Goal: Transaction & Acquisition: Register for event/course

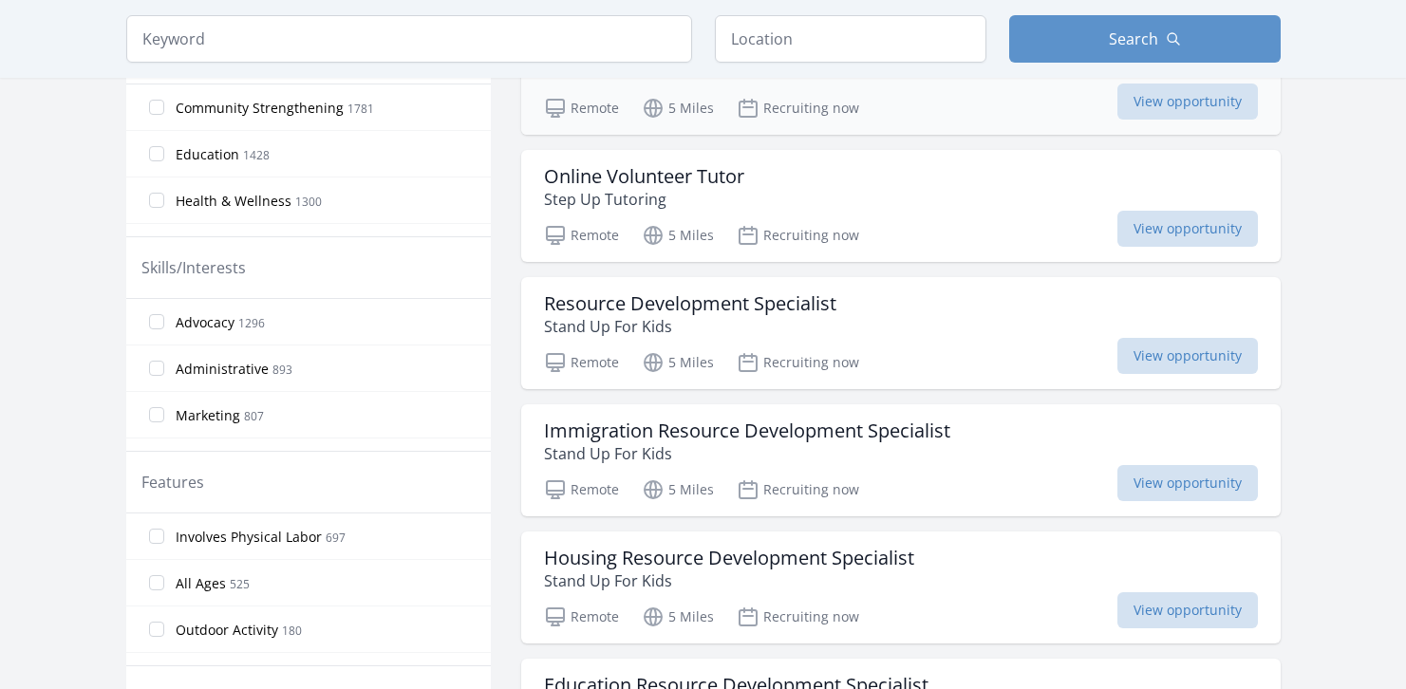
scroll to position [663, 0]
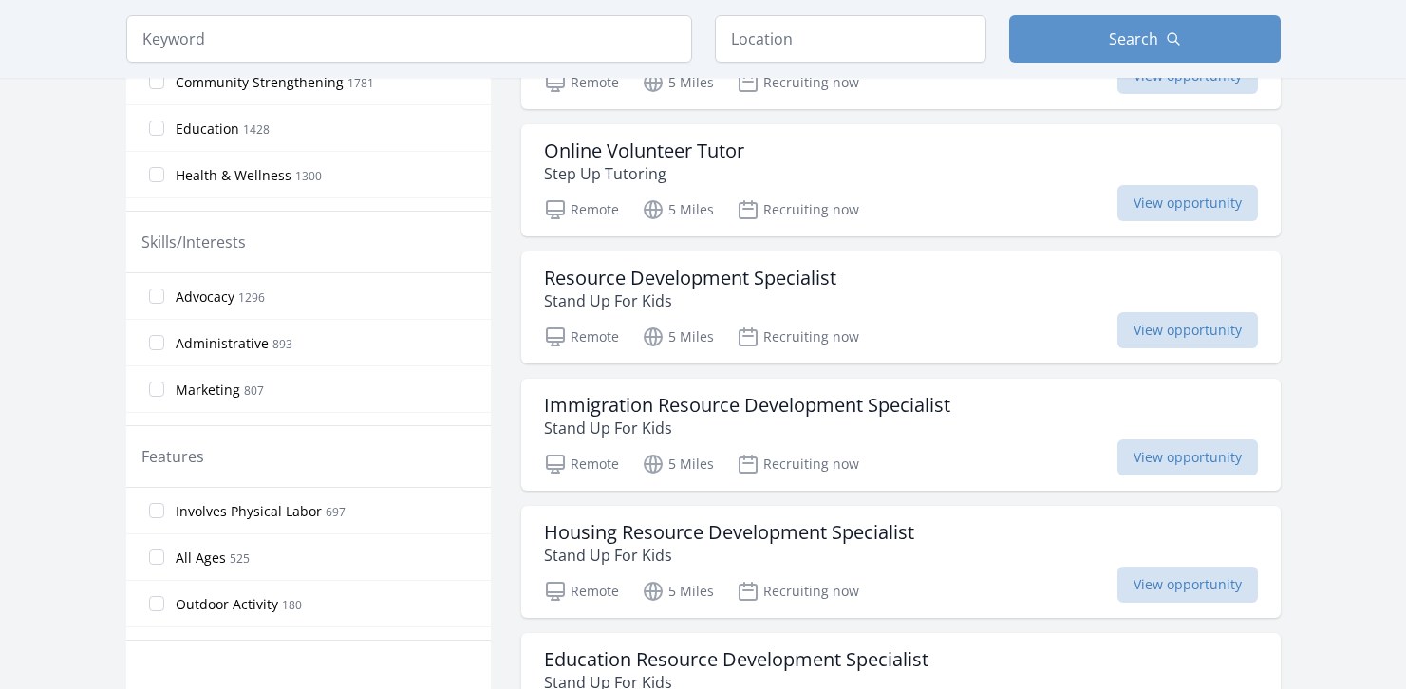
click at [188, 563] on span "All Ages" at bounding box center [201, 558] width 50 height 19
click at [164, 563] on input "All Ages 525" at bounding box center [156, 557] width 15 height 15
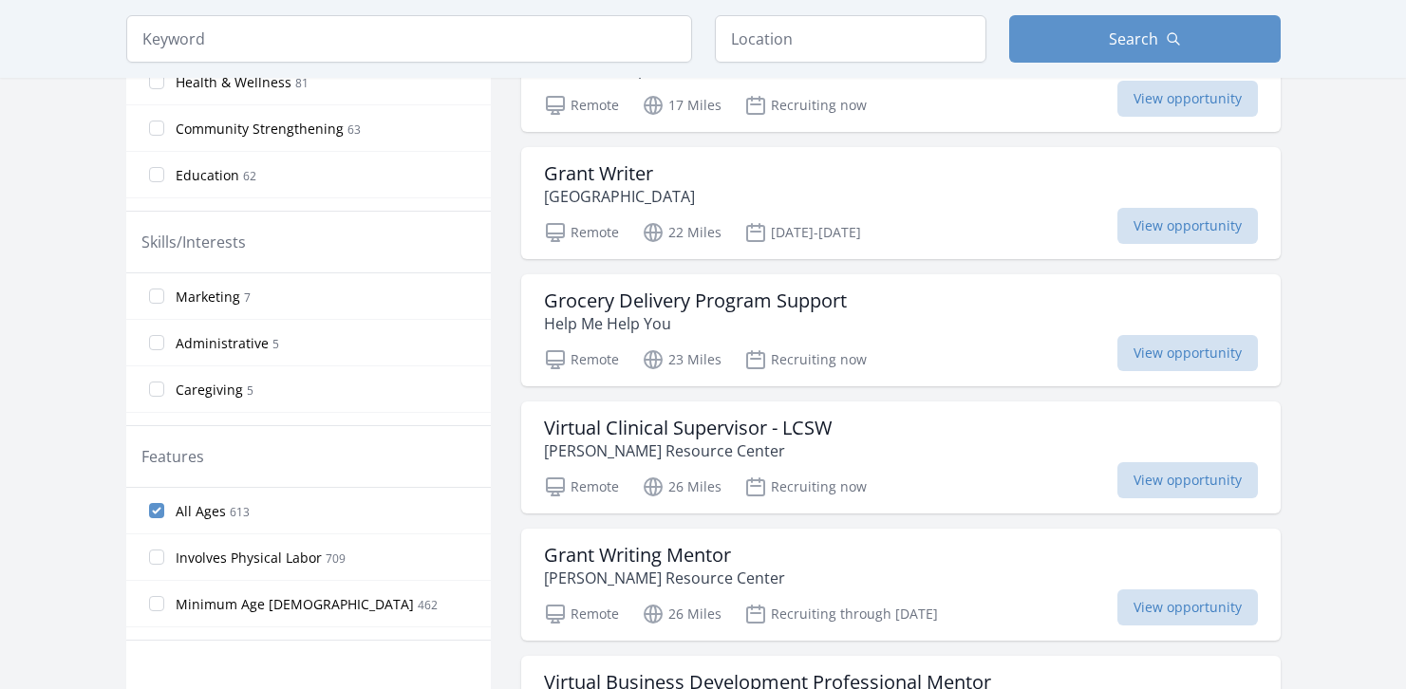
click at [154, 560] on input "Involves Physical Labor 709" at bounding box center [156, 557] width 15 height 15
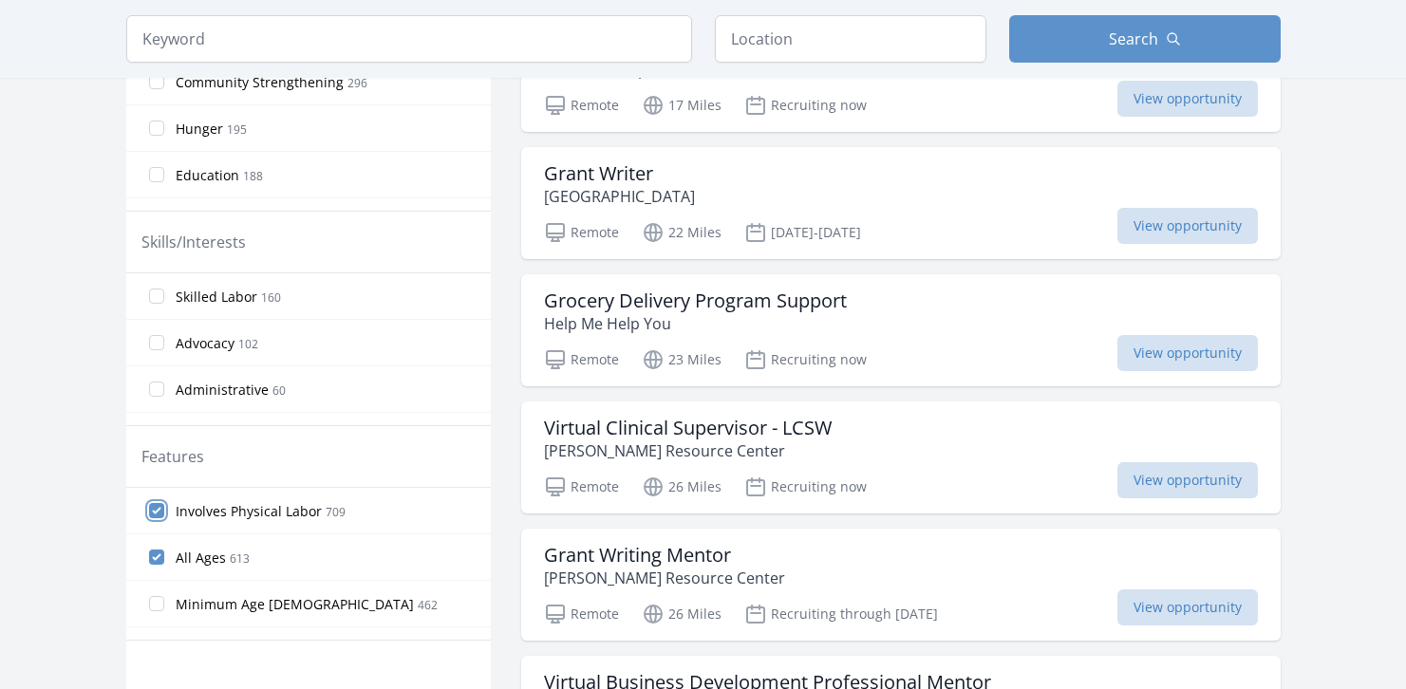
click at [154, 513] on input "Involves Physical Labor 709" at bounding box center [156, 510] width 15 height 15
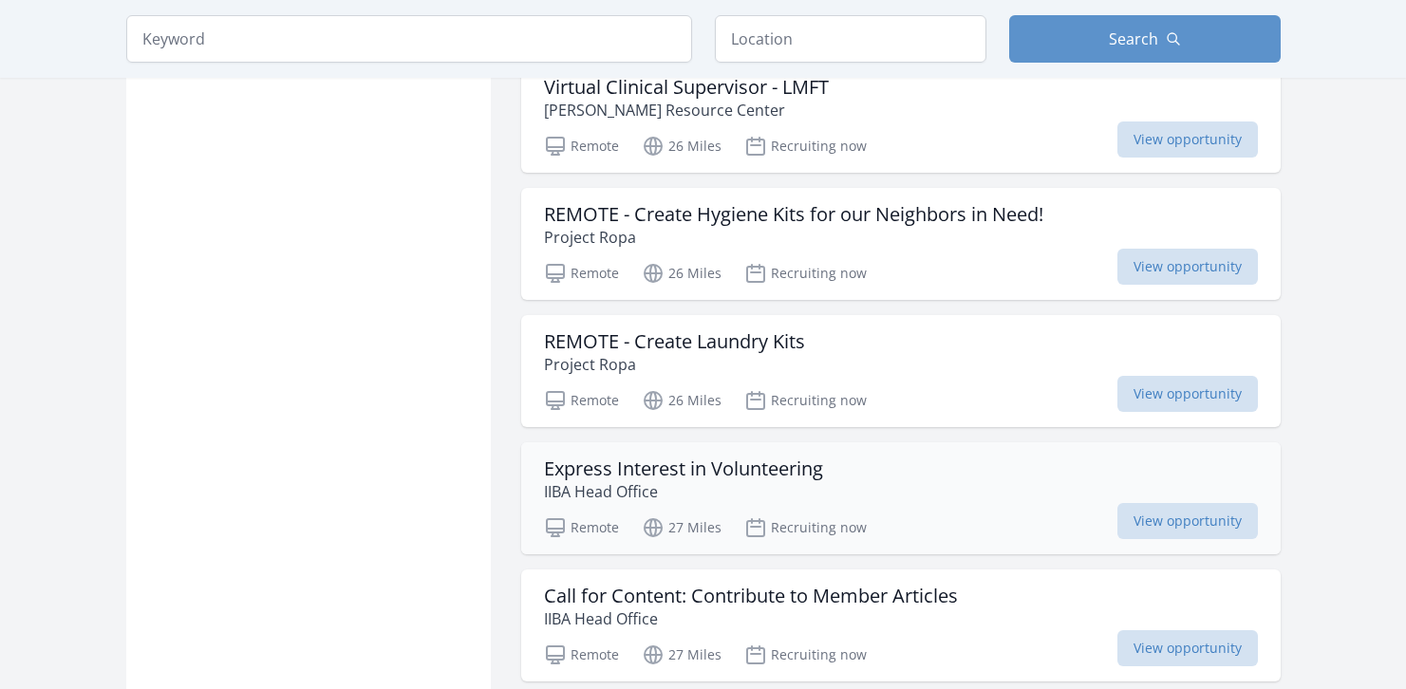
scroll to position [1646, 0]
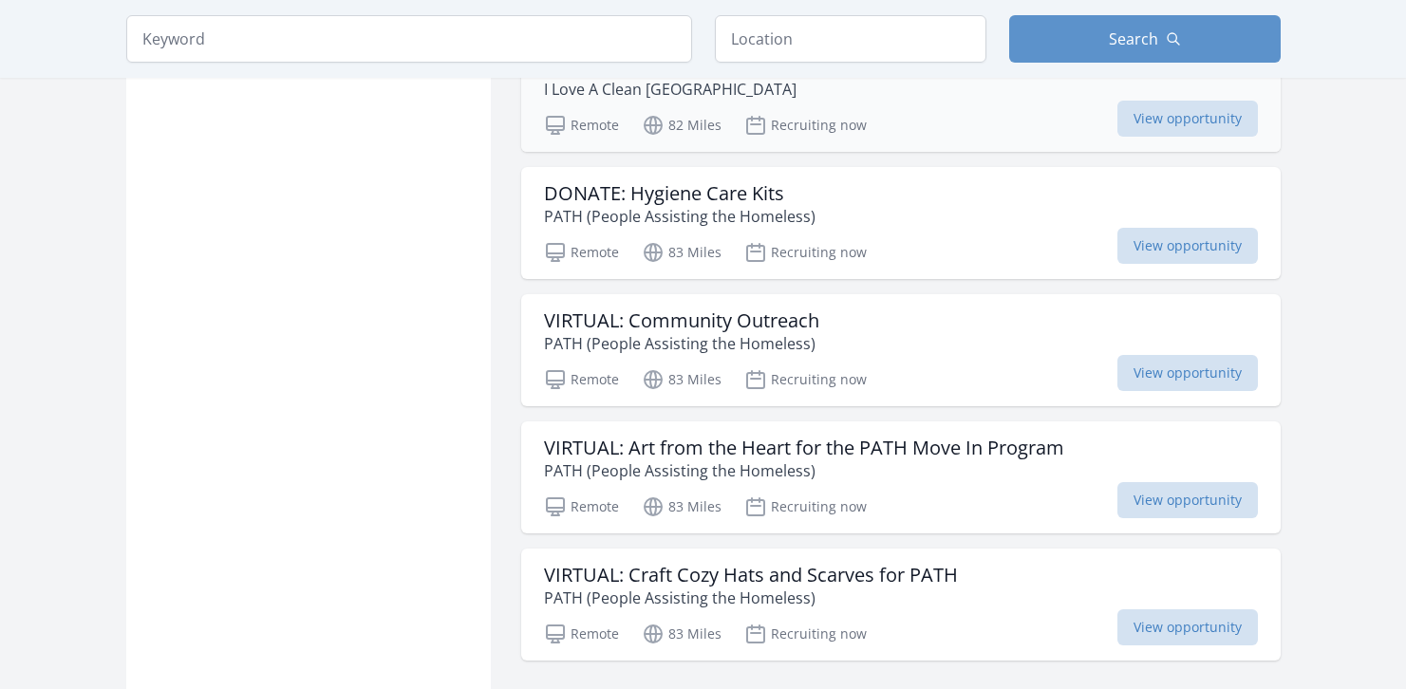
scroll to position [4802, 0]
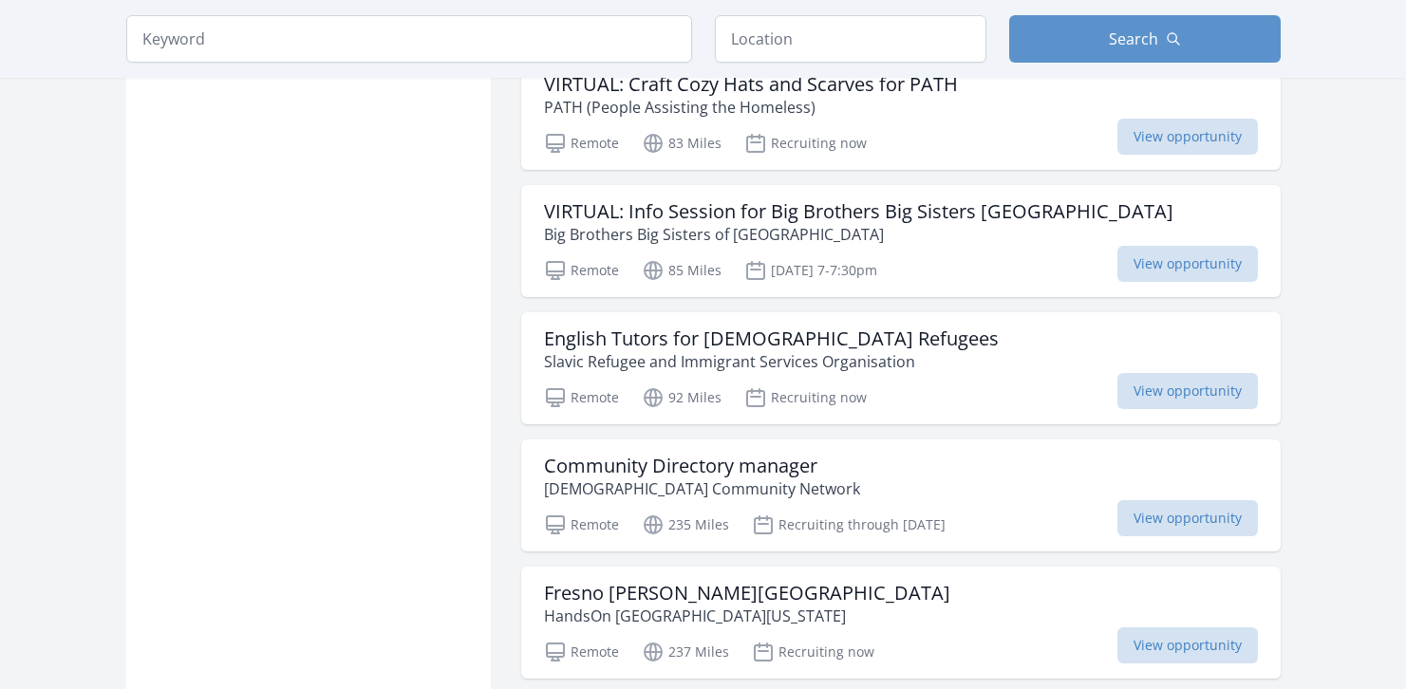
scroll to position [5295, 0]
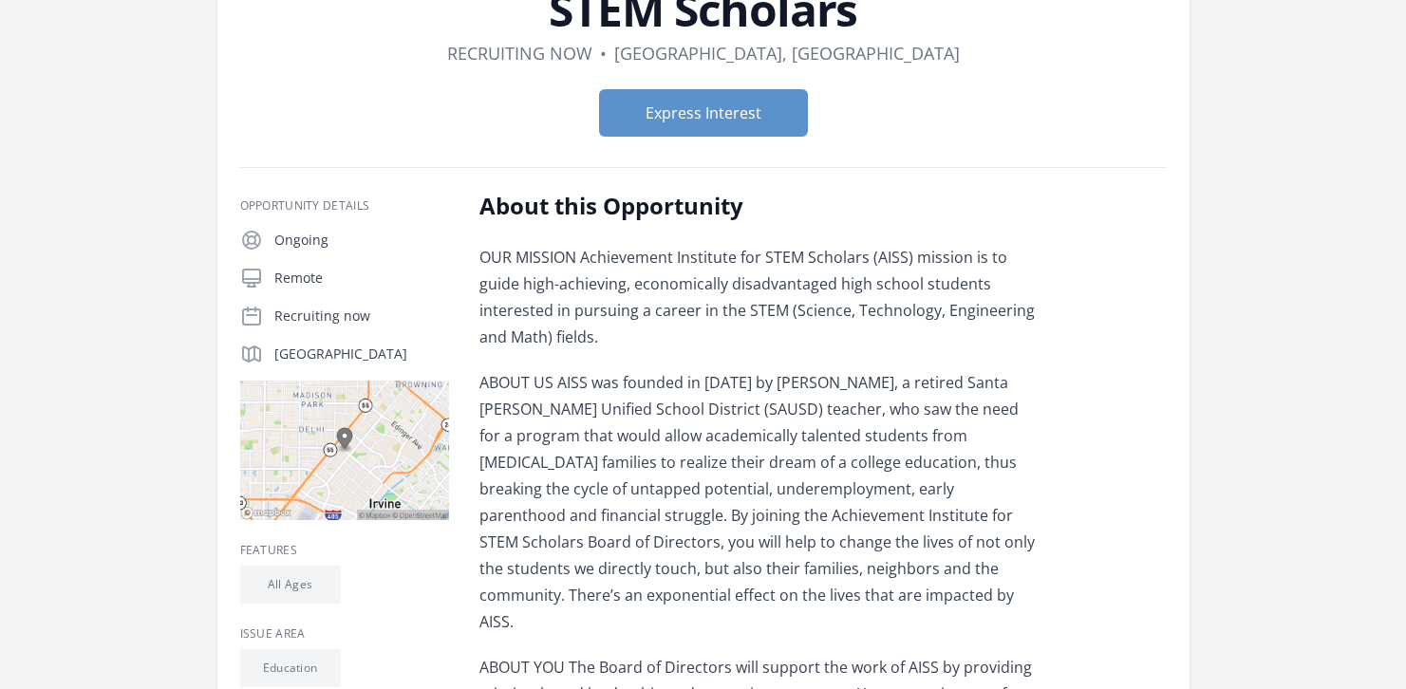
scroll to position [71, 0]
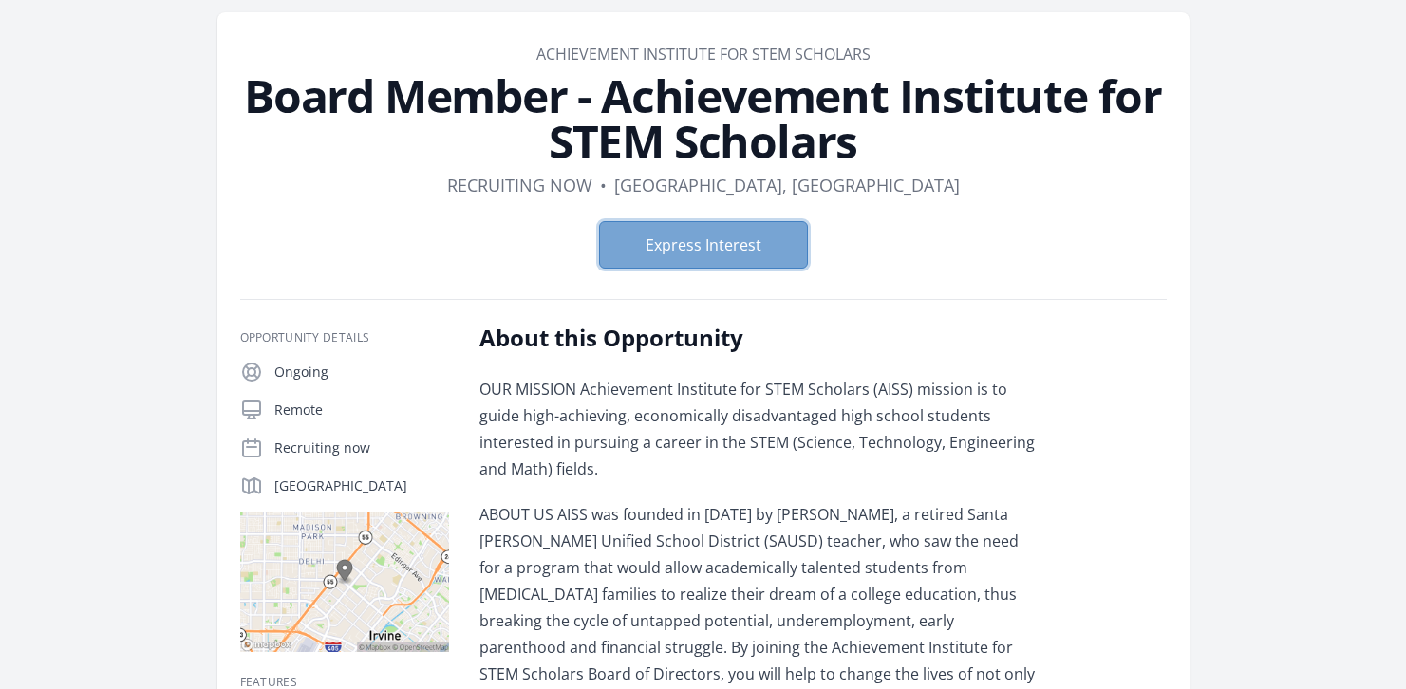
click at [717, 234] on button "Express Interest" at bounding box center [703, 244] width 209 height 47
